Goal: Complete application form

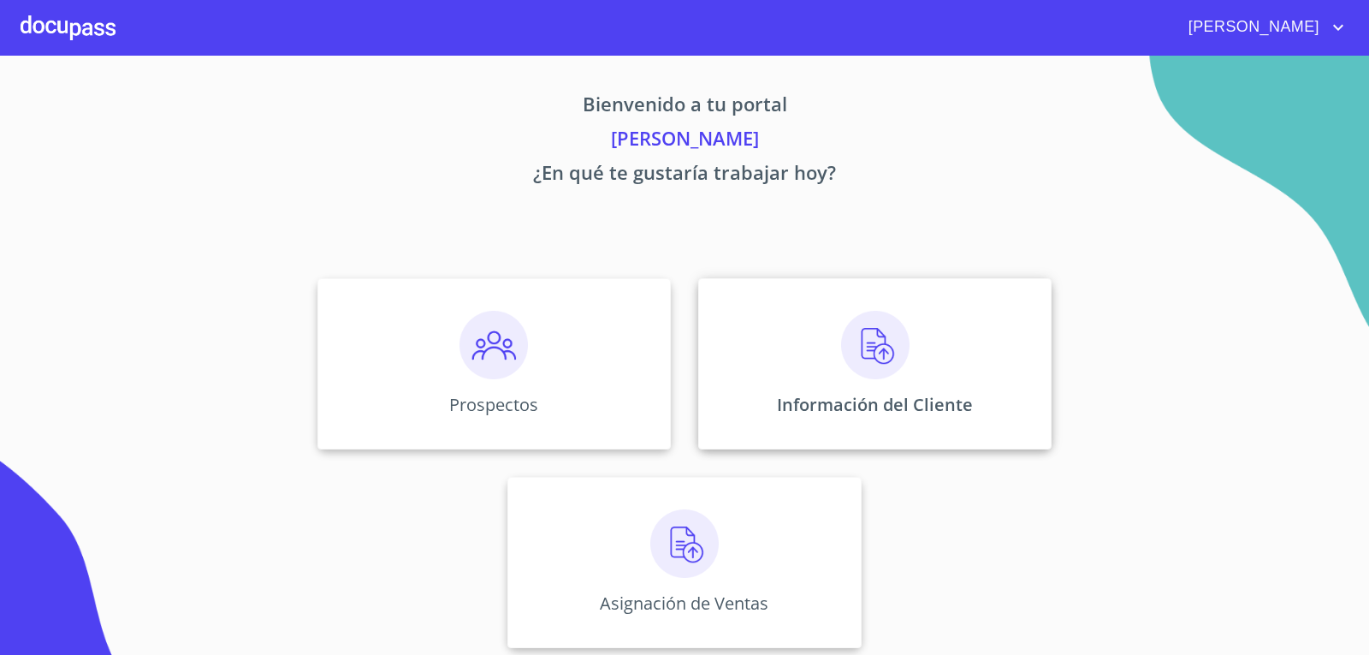
click at [856, 360] on img at bounding box center [875, 345] width 68 height 68
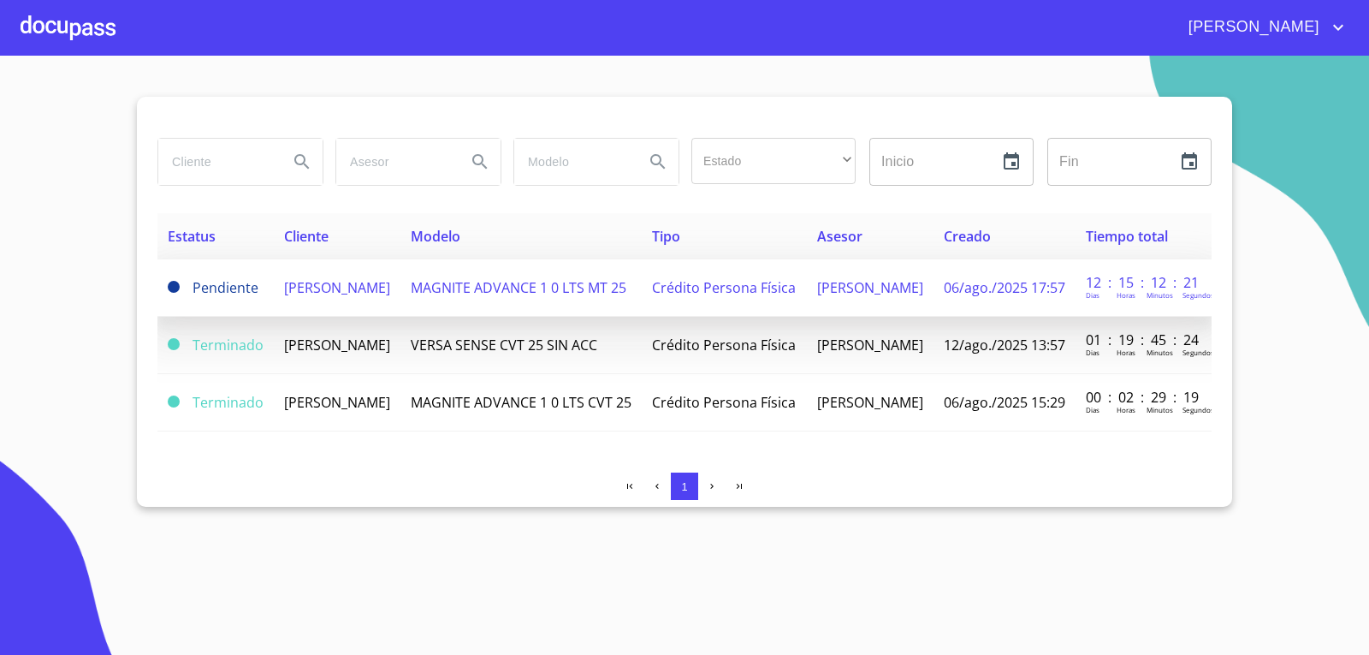
click at [330, 297] on span "[PERSON_NAME]" at bounding box center [337, 287] width 106 height 19
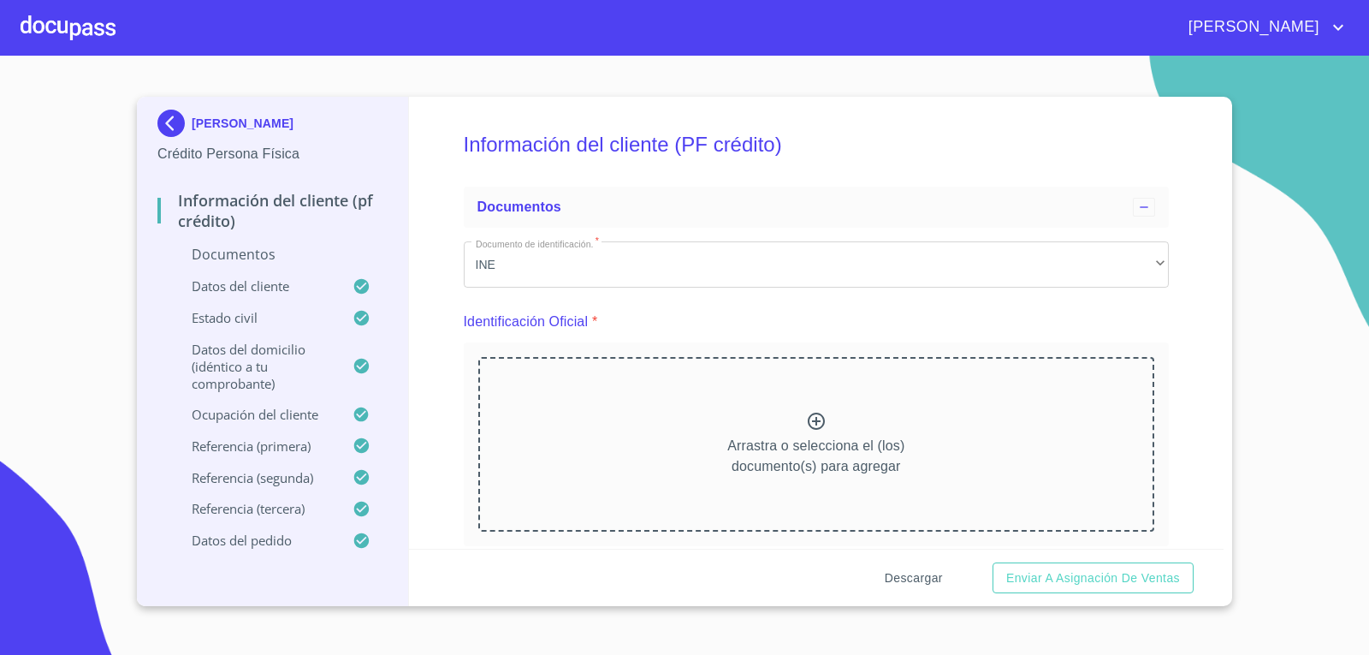
click at [912, 577] on span "Descargar" at bounding box center [914, 577] width 58 height 21
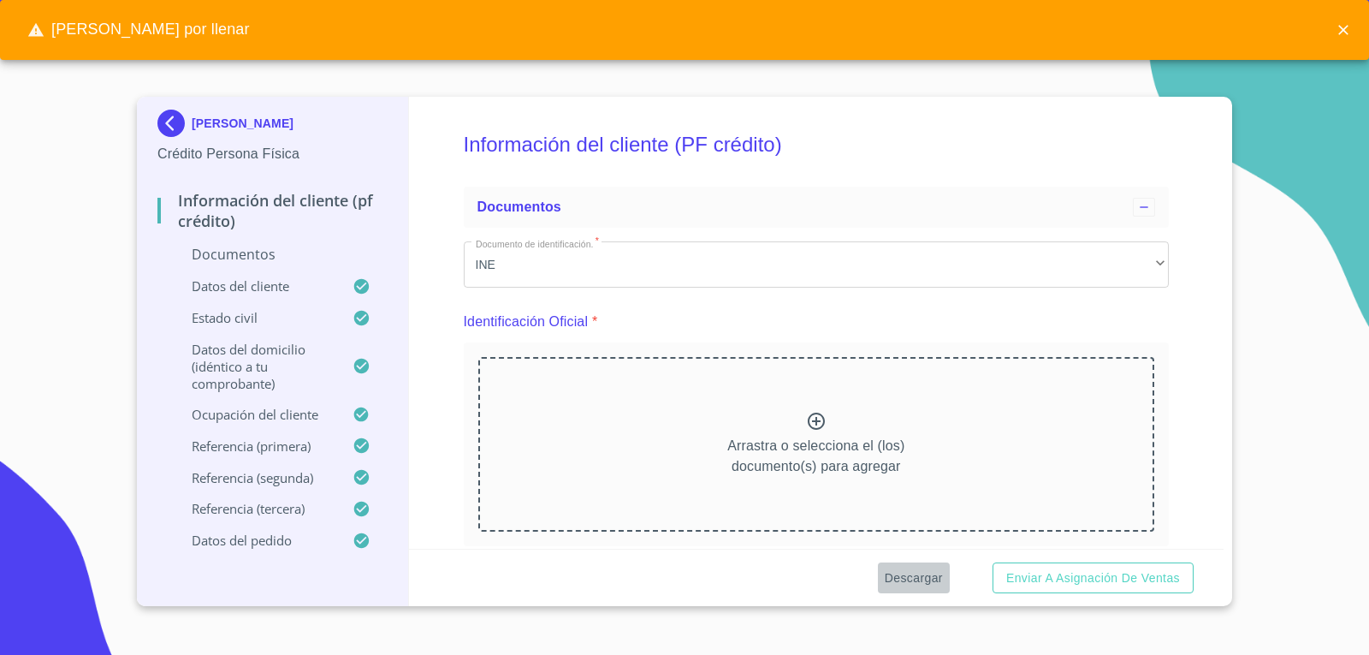
click at [912, 577] on span "Descargar" at bounding box center [914, 577] width 58 height 21
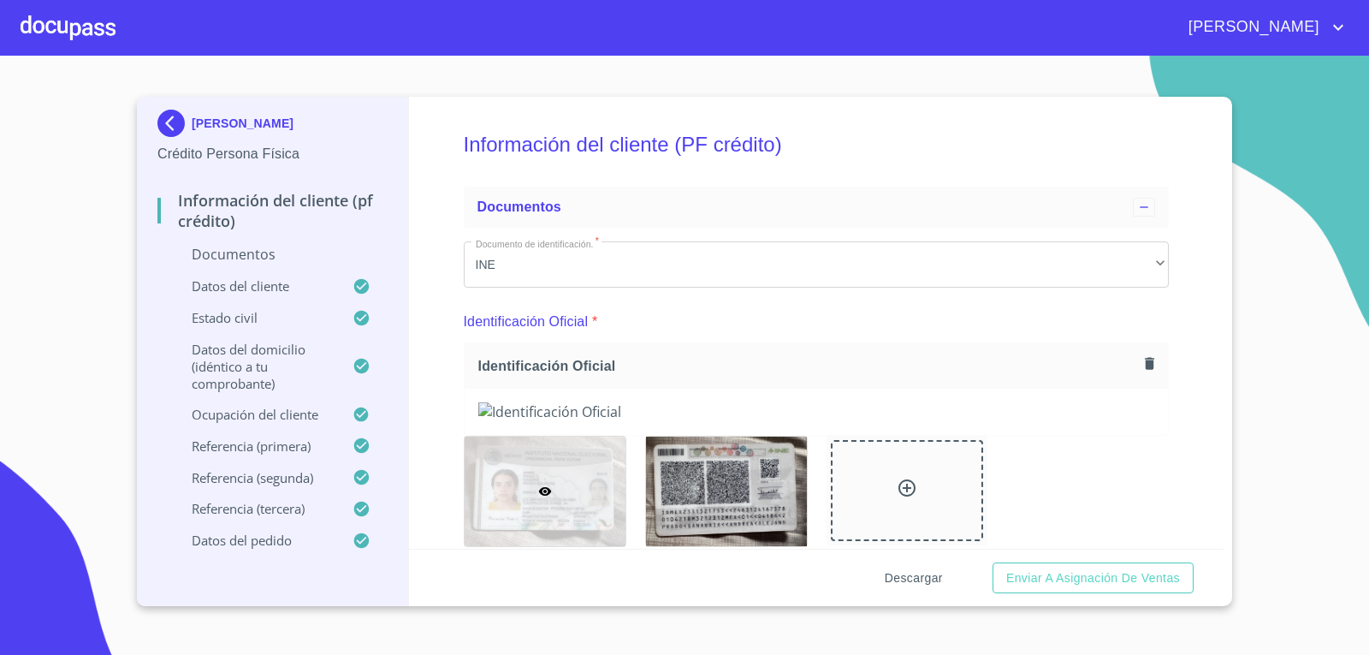
click at [912, 575] on span "Descargar" at bounding box center [914, 577] width 58 height 21
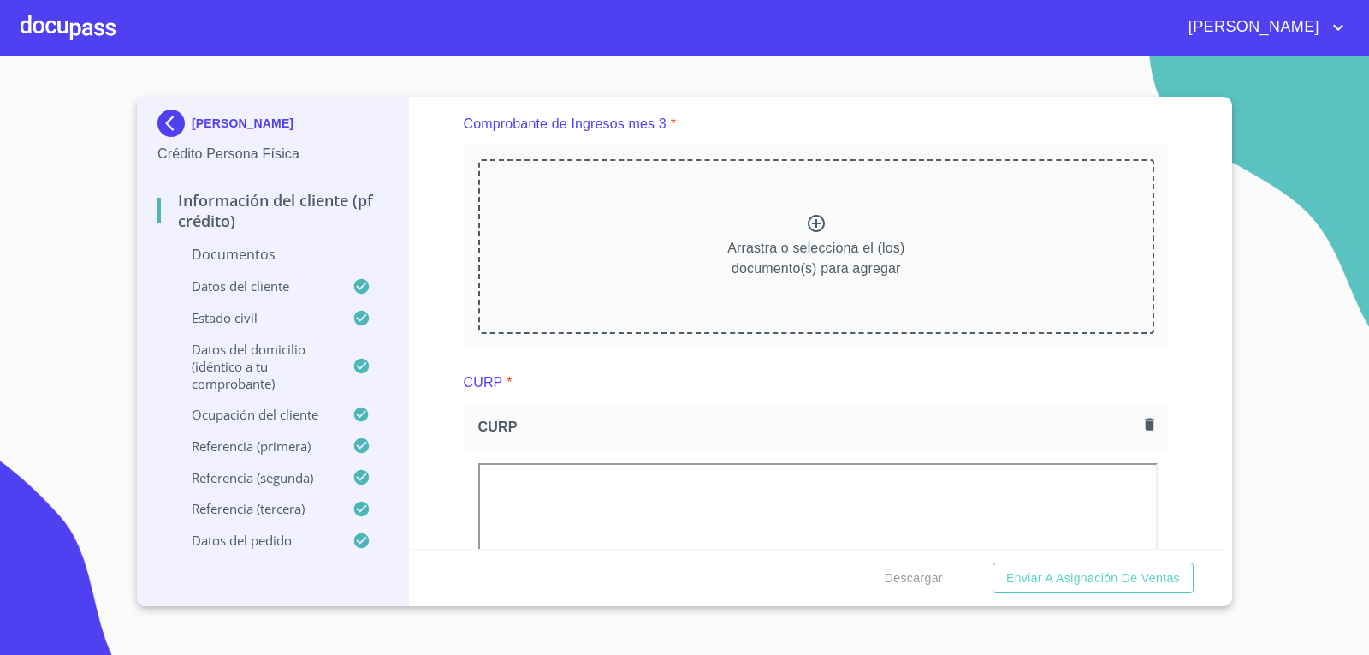
scroll to position [1652, 0]
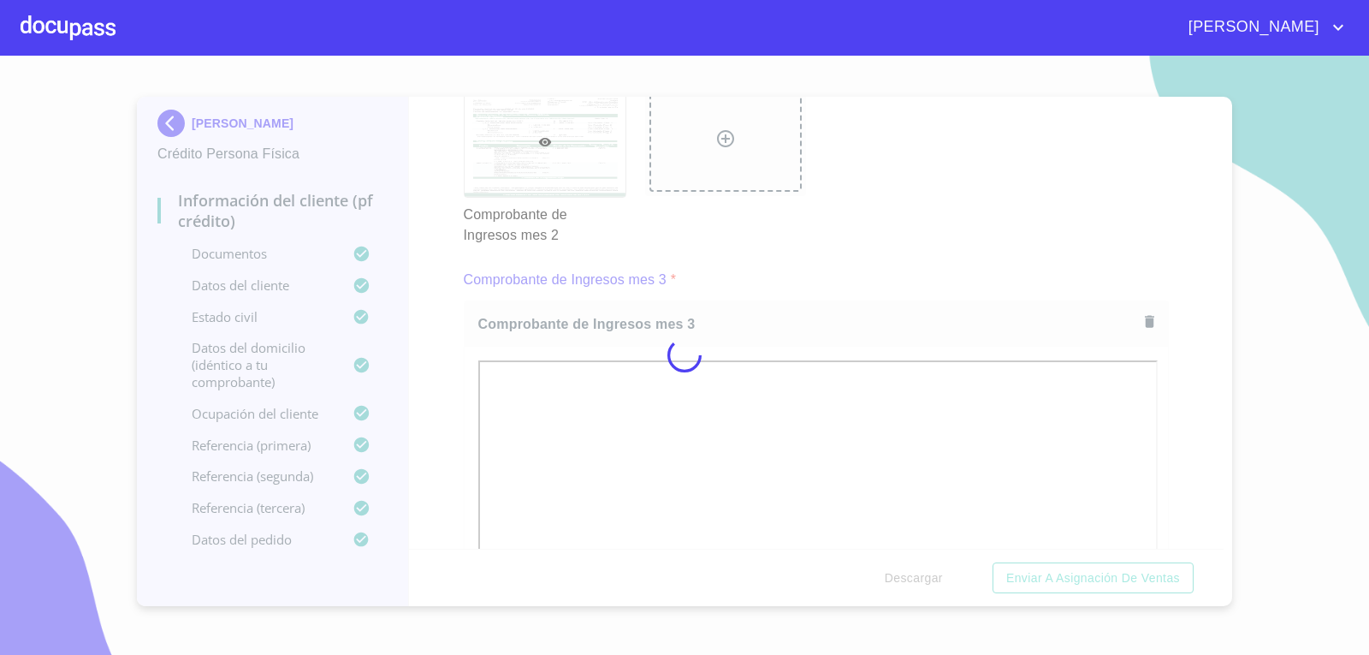
scroll to position [0, 0]
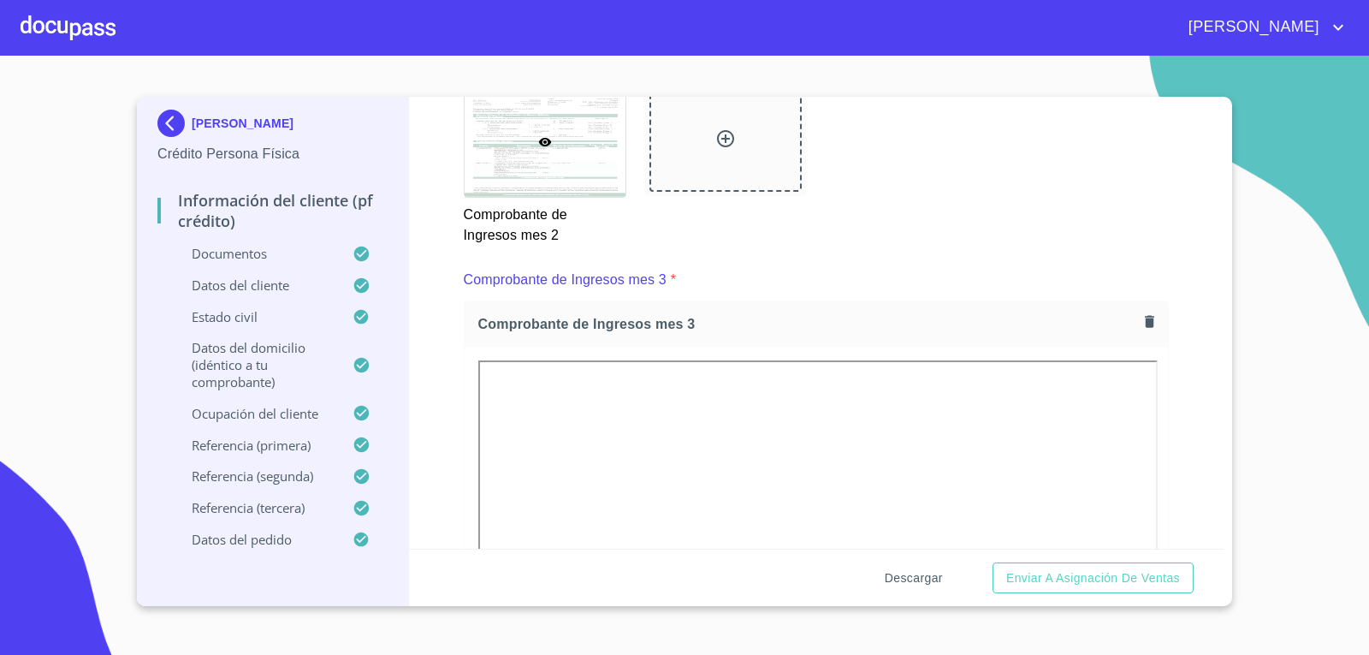
click at [921, 578] on span "Descargar" at bounding box center [914, 577] width 58 height 21
